Goal: Task Accomplishment & Management: Manage account settings

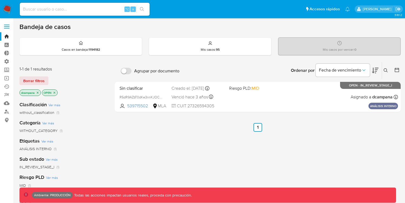
click at [6, 28] on span at bounding box center [6, 28] width 5 height 1
click at [0, 0] on input "checkbox" at bounding box center [0, 0] width 0 height 0
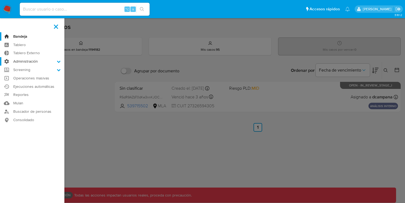
click at [41, 65] on label "Administración" at bounding box center [32, 61] width 64 height 8
click at [0, 0] on input "Administración" at bounding box center [0, 0] width 0 height 0
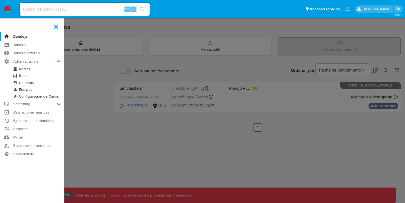
click at [25, 75] on link "Roles" at bounding box center [32, 75] width 64 height 7
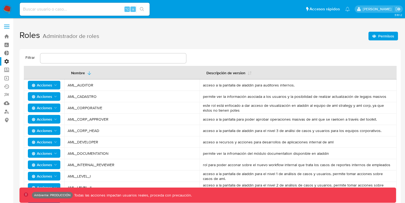
click at [391, 36] on span "Permisos" at bounding box center [387, 36] width 16 height 9
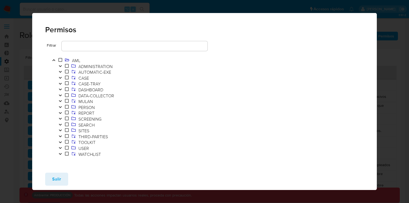
click at [59, 77] on icon "Toggle" at bounding box center [60, 77] width 4 height 3
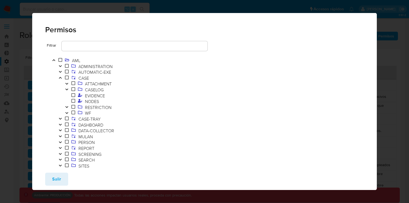
click at [67, 112] on icon "Toggle" at bounding box center [67, 112] width 4 height 3
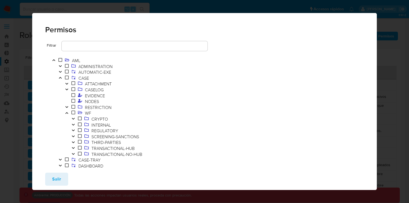
click at [76, 129] on button "Toggle" at bounding box center [73, 131] width 6 height 6
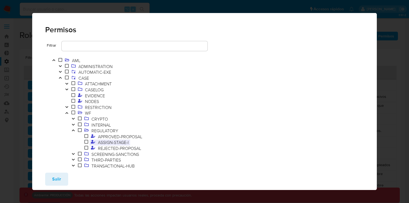
click at [115, 142] on span "ASSIGN-STAGE-I" at bounding box center [114, 142] width 34 height 6
